Goal: Transaction & Acquisition: Purchase product/service

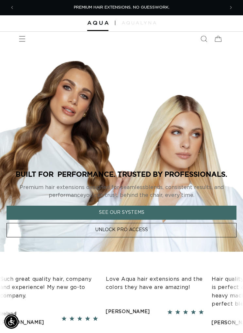
click at [22, 38] on icon "Menu" at bounding box center [22, 39] width 7 height 7
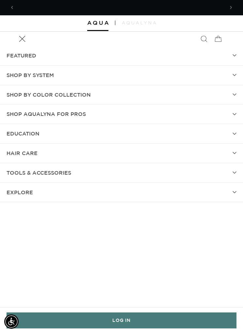
scroll to position [0, 207]
click at [121, 324] on link "LOG IN" at bounding box center [122, 320] width 230 height 16
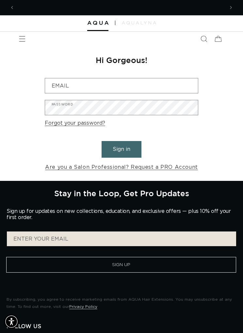
scroll to position [0, 207]
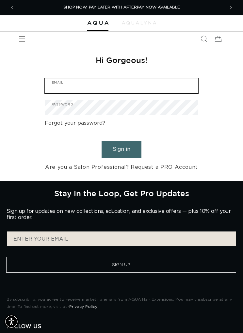
type input "bondgirl1900@yahoo.com"
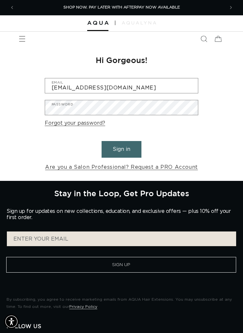
click at [121, 149] on button "Sign in" at bounding box center [122, 149] width 40 height 17
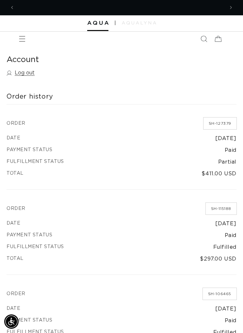
scroll to position [0, 207]
click at [21, 42] on icon "Menu" at bounding box center [22, 39] width 7 height 7
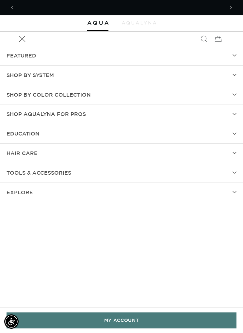
scroll to position [0, 414]
click at [59, 74] on summary "SHOP BY SYSTEM" at bounding box center [121, 75] width 243 height 19
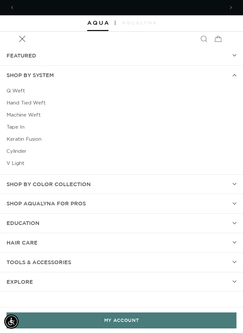
scroll to position [0, 0]
click at [22, 91] on link "Q Weft" at bounding box center [122, 91] width 230 height 12
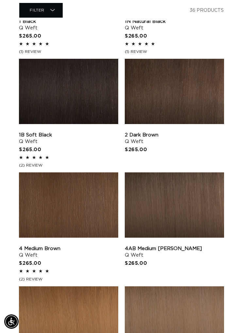
scroll to position [0, 414]
click at [170, 245] on link "4AB Medium Ash Brown Q Weft" at bounding box center [174, 251] width 99 height 13
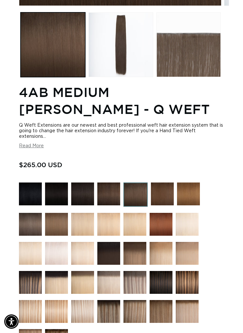
scroll to position [0, 414]
click at [136, 254] on img at bounding box center [134, 253] width 23 height 23
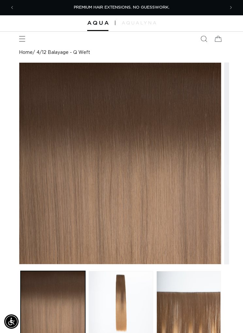
click at [23, 33] on span "Menu" at bounding box center [22, 39] width 14 height 14
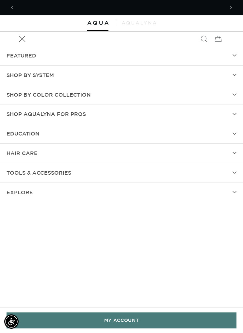
scroll to position [0, 414]
click at [110, 319] on link "MY ACCOUNT" at bounding box center [122, 320] width 230 height 16
click at [211, 76] on summary "SHOP BY SYSTEM" at bounding box center [121, 75] width 243 height 19
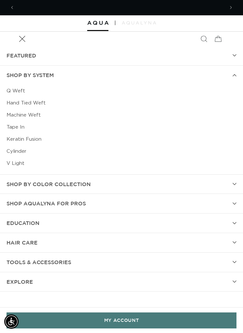
scroll to position [0, 207]
click at [15, 90] on link "Q Weft" at bounding box center [122, 91] width 230 height 12
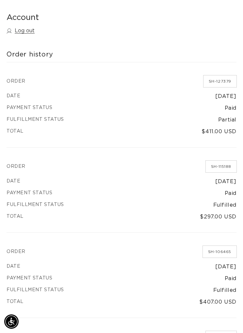
click at [223, 162] on link "SH-115188" at bounding box center [221, 167] width 31 height 12
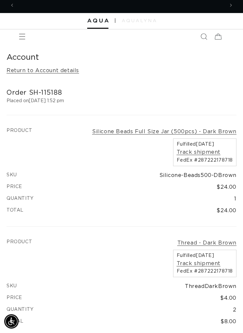
scroll to position [0, 207]
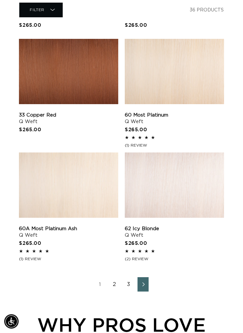
scroll to position [933, 0]
click at [114, 282] on link "2" at bounding box center [114, 284] width 11 height 14
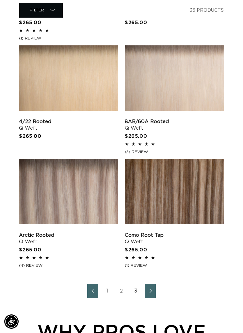
scroll to position [0, 207]
click at [135, 291] on link "3" at bounding box center [135, 291] width 11 height 14
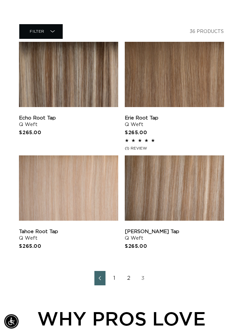
scroll to position [267, 0]
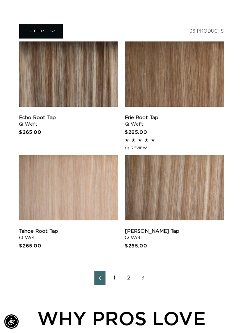
click at [172, 228] on link "[PERSON_NAME] Tap Q Weft" at bounding box center [174, 234] width 99 height 13
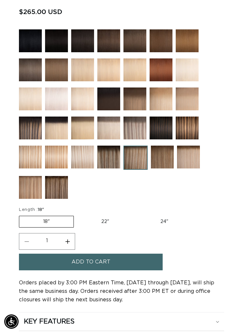
click at [86, 270] on span "Add to cart" at bounding box center [90, 262] width 39 height 17
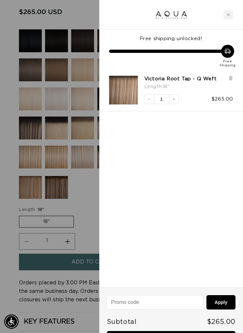
scroll to position [0, 207]
click at [84, 218] on div at bounding box center [121, 166] width 243 height 333
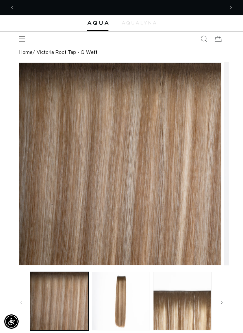
scroll to position [0, 0]
click at [21, 41] on icon "Menu" at bounding box center [22, 39] width 6 height 6
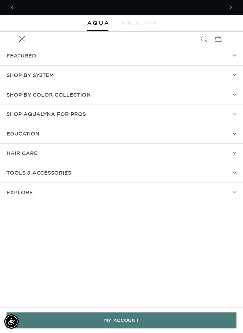
scroll to position [0, 207]
click at [118, 322] on link "MY ACCOUNT" at bounding box center [122, 320] width 230 height 16
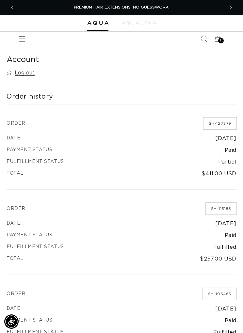
click at [221, 208] on link "SH-115188" at bounding box center [221, 209] width 31 height 12
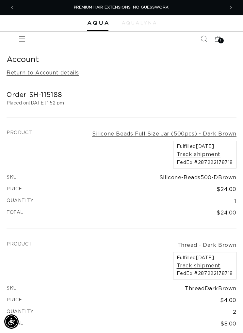
click at [218, 39] on icon at bounding box center [218, 39] width 14 height 14
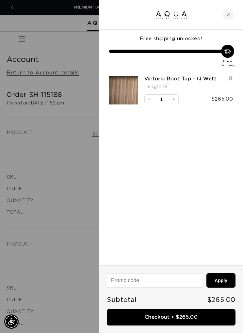
click at [187, 81] on link "Victoria Root Tap - Q Weft" at bounding box center [180, 79] width 72 height 7
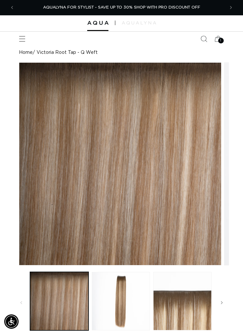
click at [214, 38] on icon at bounding box center [218, 39] width 14 height 14
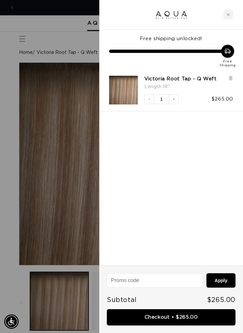
scroll to position [0, 207]
click at [70, 163] on div at bounding box center [121, 166] width 243 height 333
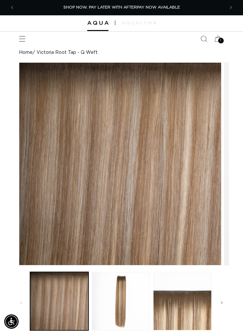
click at [18, 41] on span "Menu" at bounding box center [22, 39] width 14 height 14
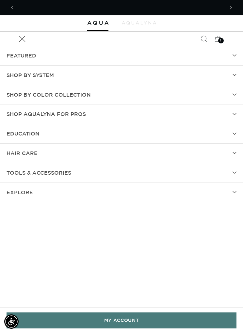
scroll to position [0, 414]
click at [81, 168] on summary "TOOLS & ACCESSORIES" at bounding box center [121, 172] width 243 height 19
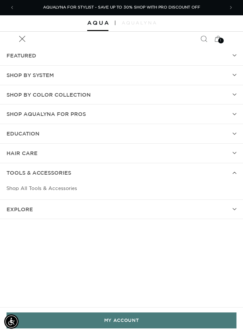
click at [55, 187] on link "Shop All Tools & Accessories" at bounding box center [122, 188] width 230 height 12
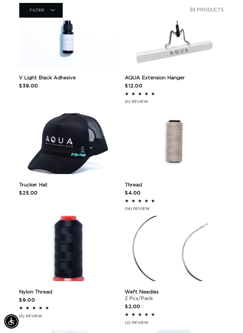
scroll to position [542, 0]
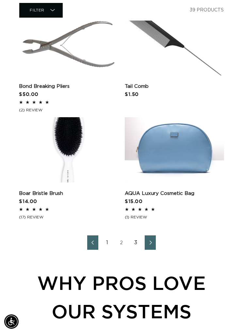
scroll to position [0, 414]
click at [149, 241] on icon "Next page" at bounding box center [151, 243] width 8 height 4
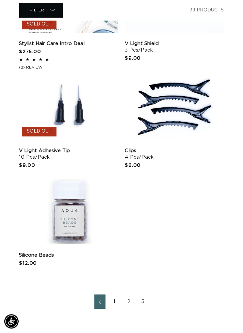
scroll to position [462, 0]
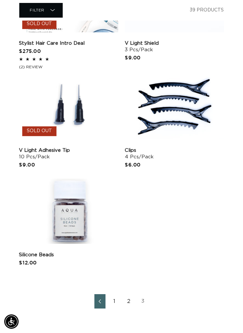
click at [68, 252] on link "Silicone Beads" at bounding box center [69, 255] width 101 height 7
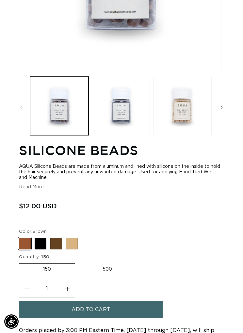
click at [38, 187] on button "Read More" at bounding box center [31, 187] width 25 height 6
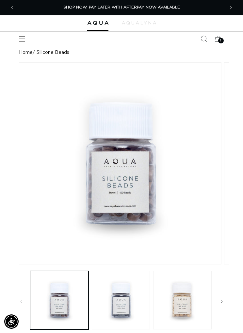
click at [221, 40] on span "1" at bounding box center [220, 41] width 1 height 6
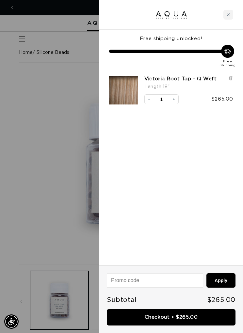
scroll to position [0, 414]
click at [168, 317] on link "Checkout • $265.00" at bounding box center [171, 317] width 129 height 17
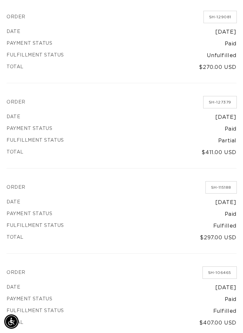
scroll to position [0, 207]
click at [221, 187] on link "SH-115188" at bounding box center [221, 187] width 31 height 12
